Goal: Find contact information: Find contact information

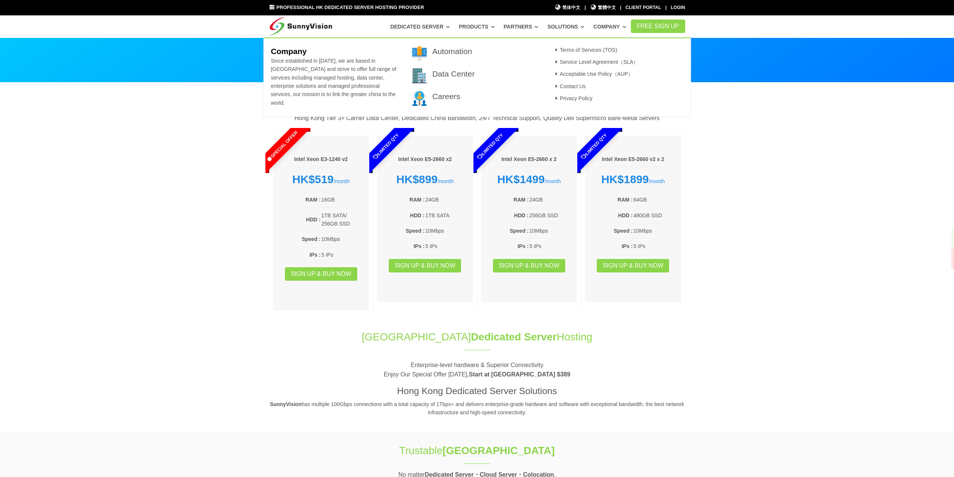
click at [614, 26] on link "Company" at bounding box center [610, 26] width 33 height 13
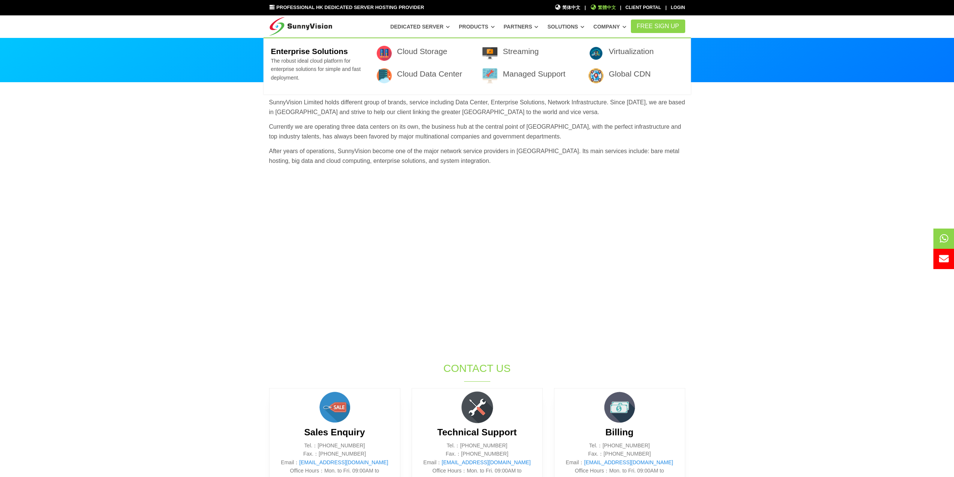
click at [601, 10] on span "繁體中文" at bounding box center [603, 7] width 26 height 7
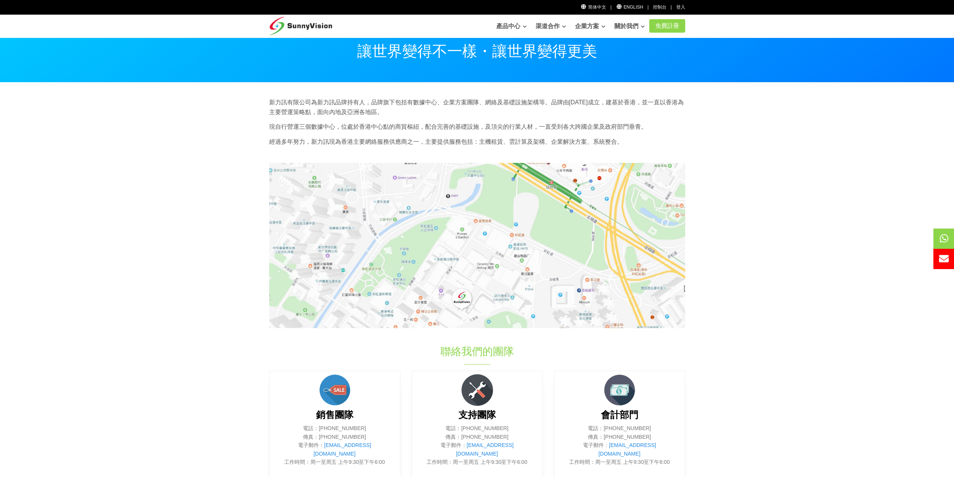
click at [725, 117] on section "新力訊有限公司為新力訊品牌持有人，品牌旗下包括有數據中心、企業方案團隊、網絡及基礎設施架構等。品牌由[DATE]成立，建基於香港，並一直以香港為主要營運策略點…" at bounding box center [477, 292] width 954 height 421
